Goal: Information Seeking & Learning: Check status

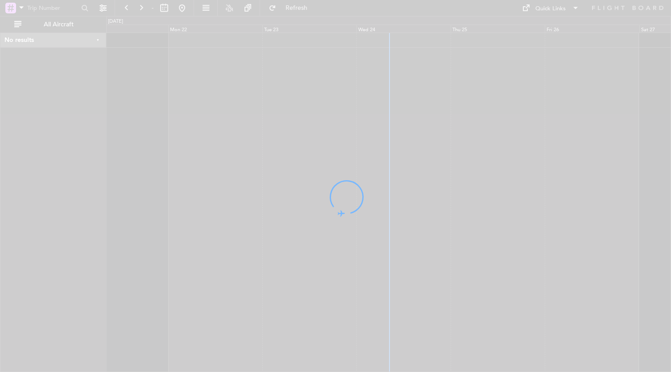
click at [117, 35] on div at bounding box center [335, 186] width 671 height 372
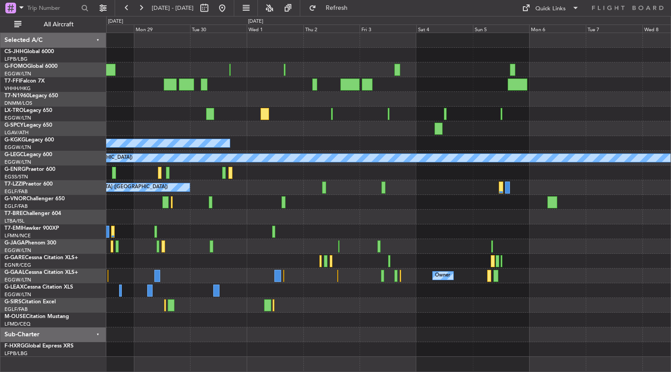
click at [61, 76] on div "Planned Maint [GEOGRAPHIC_DATA] ([GEOGRAPHIC_DATA]) A/C Unavailable [GEOGRAPHIC…" at bounding box center [335, 194] width 671 height 356
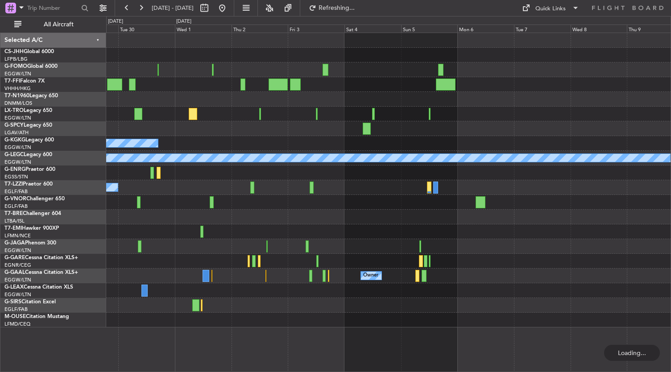
click at [243, 324] on div "Planned Maint [GEOGRAPHIC_DATA] ([GEOGRAPHIC_DATA]) A/C Unavailable [GEOGRAPHIC…" at bounding box center [388, 203] width 565 height 340
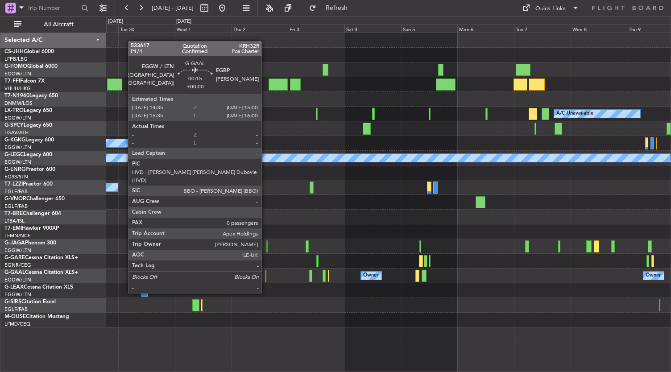
click at [266, 276] on div at bounding box center [265, 276] width 1 height 12
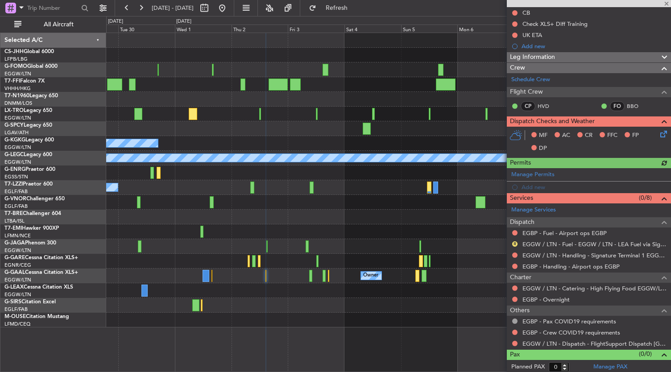
scroll to position [101, 0]
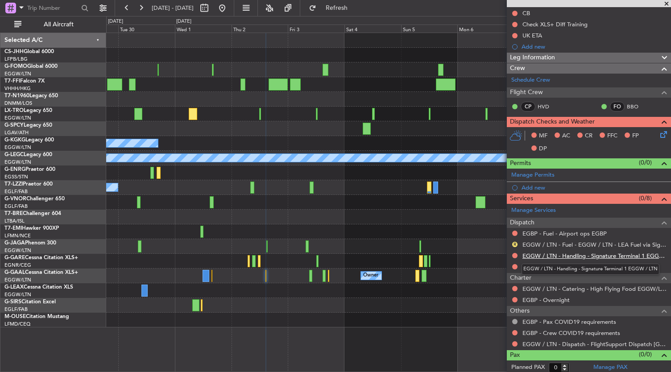
click at [533, 254] on link "EGGW / LTN - Handling - Signature Terminal 1 EGGW / LTN" at bounding box center [594, 256] width 144 height 8
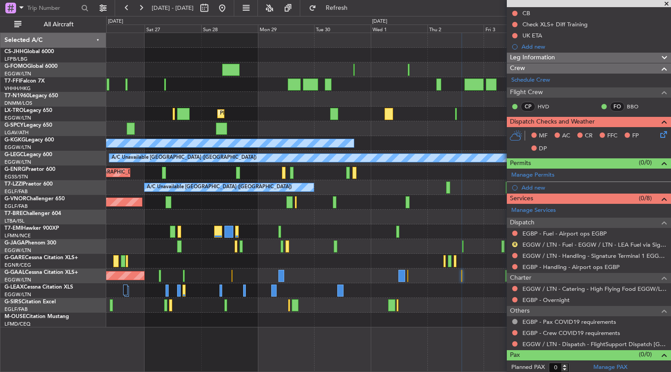
click at [390, 280] on div "Planned Maint [GEOGRAPHIC_DATA] ([GEOGRAPHIC_DATA]) Planned Maint [GEOGRAPHIC_D…" at bounding box center [388, 180] width 565 height 294
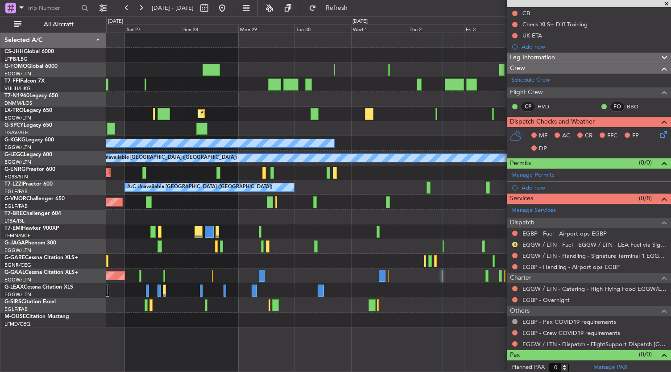
click at [474, 344] on div "Planned Maint [GEOGRAPHIC_DATA] ([GEOGRAPHIC_DATA]) Planned Maint [GEOGRAPHIC_D…" at bounding box center [388, 203] width 565 height 340
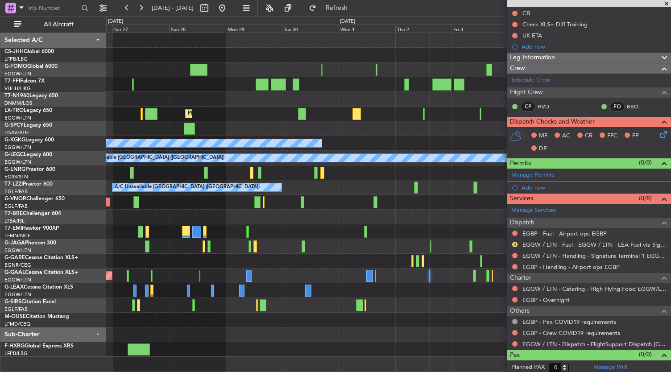
click at [167, 240] on div "Planned Maint [GEOGRAPHIC_DATA] ([GEOGRAPHIC_DATA]) Planned Maint [GEOGRAPHIC_D…" at bounding box center [388, 195] width 565 height 324
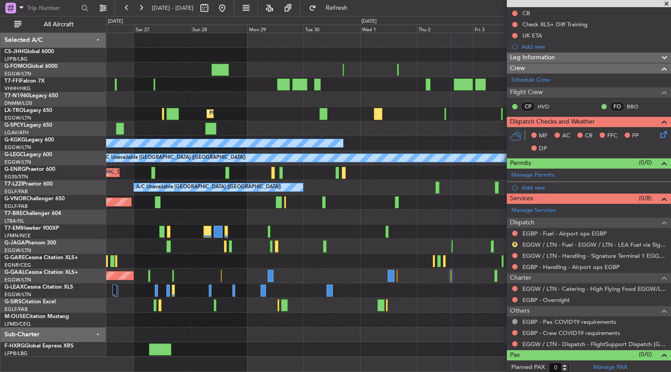
click at [273, 327] on div at bounding box center [388, 334] width 565 height 15
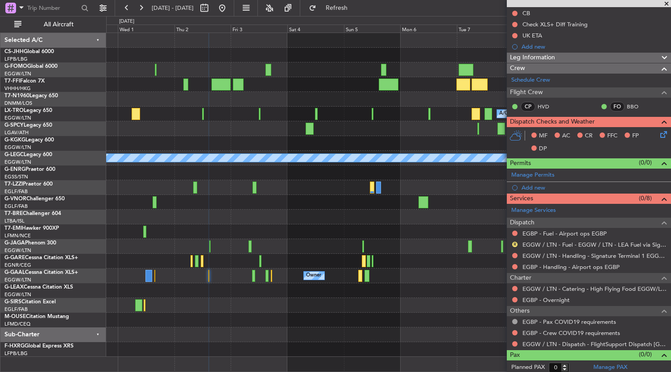
click at [190, 274] on div "Planned Maint Geneva (Cointrin) A/C Unavailable Planned Maint [GEOGRAPHIC_DATA]…" at bounding box center [388, 195] width 565 height 324
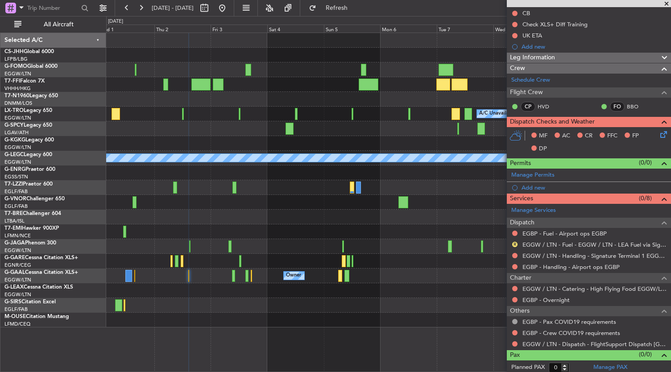
click at [206, 339] on div "Planned Maint Geneva (Cointrin) A/C Unavailable A/C Unavailable [GEOGRAPHIC_DAT…" at bounding box center [388, 203] width 565 height 340
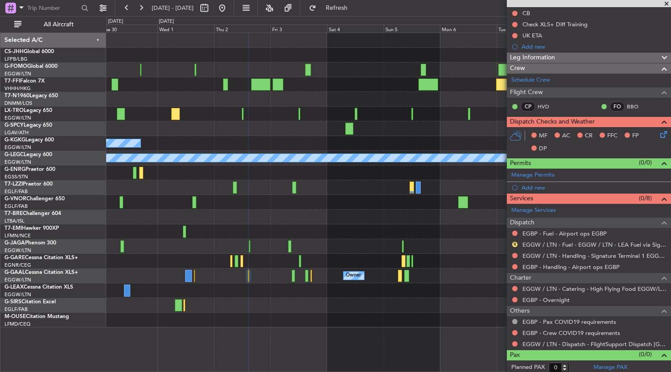
click at [237, 302] on div at bounding box center [388, 305] width 565 height 15
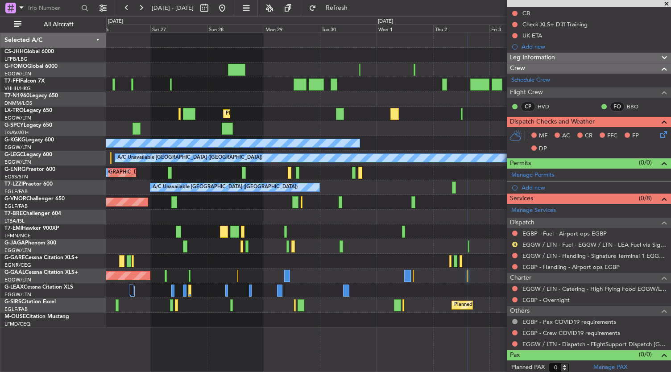
click at [520, 359] on fb-app "[DATE] - [DATE] Refresh Quick Links All Aircraft Planned Maint [GEOGRAPHIC_DATA…" at bounding box center [335, 189] width 671 height 365
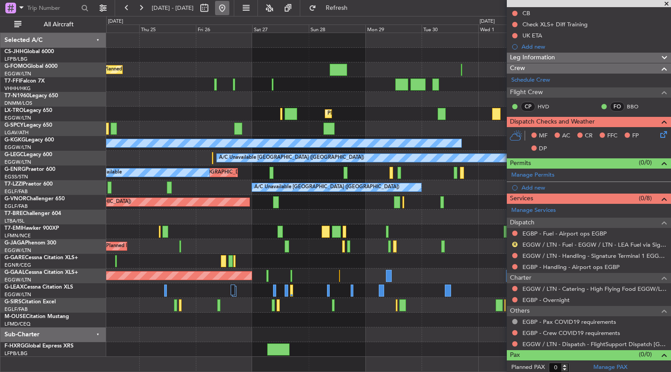
click at [229, 5] on button at bounding box center [222, 8] width 14 height 14
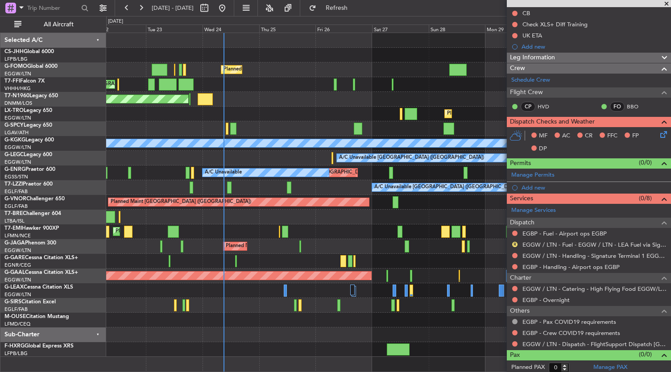
click at [265, 282] on div "Planned Maint [GEOGRAPHIC_DATA] ([GEOGRAPHIC_DATA]) Planned Maint Tianjin ([GEO…" at bounding box center [388, 195] width 565 height 324
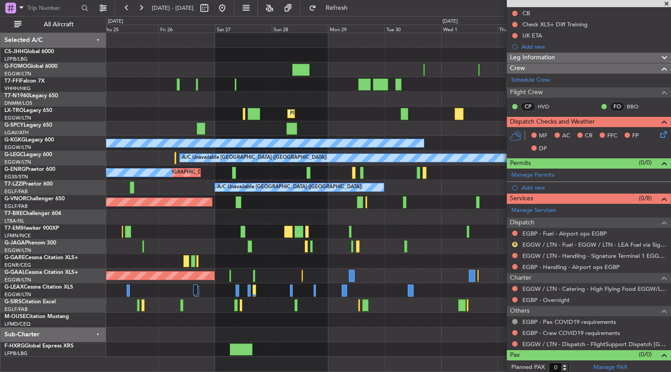
click at [291, 309] on div "Planned Maint [GEOGRAPHIC_DATA] ([GEOGRAPHIC_DATA]) AOG Maint [GEOGRAPHIC_DATA]…" at bounding box center [388, 195] width 565 height 324
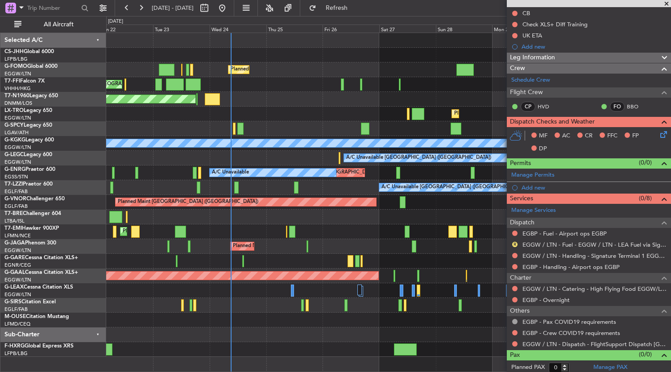
click at [338, 337] on div at bounding box center [388, 334] width 565 height 15
click at [255, 323] on div at bounding box center [388, 320] width 565 height 15
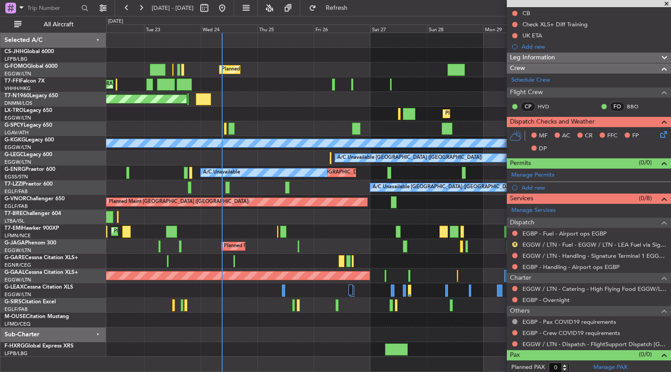
click at [270, 342] on div "Planned Maint [GEOGRAPHIC_DATA] ([GEOGRAPHIC_DATA]) Planned Maint Tianjin ([GEO…" at bounding box center [388, 195] width 565 height 324
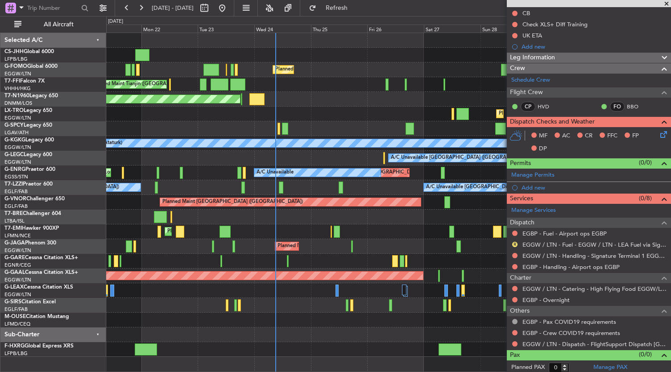
click at [324, 349] on div at bounding box center [388, 349] width 565 height 15
